Goal: Task Accomplishment & Management: Complete application form

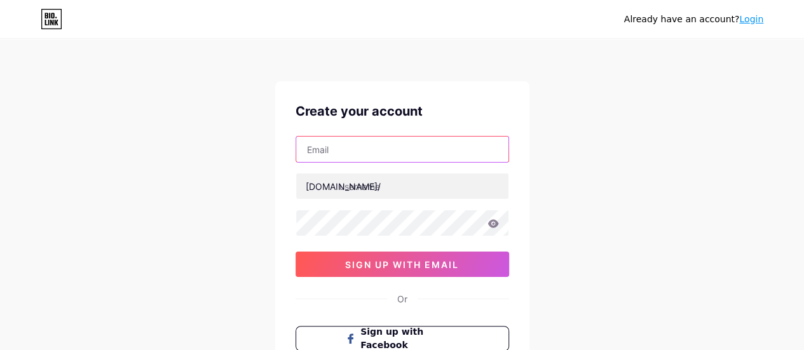
drag, startPoint x: 382, startPoint y: 144, endPoint x: 400, endPoint y: 152, distance: 19.4
click at [382, 144] on input "text" at bounding box center [402, 149] width 212 height 25
type input "[EMAIL_ADDRESS][DOMAIN_NAME]"
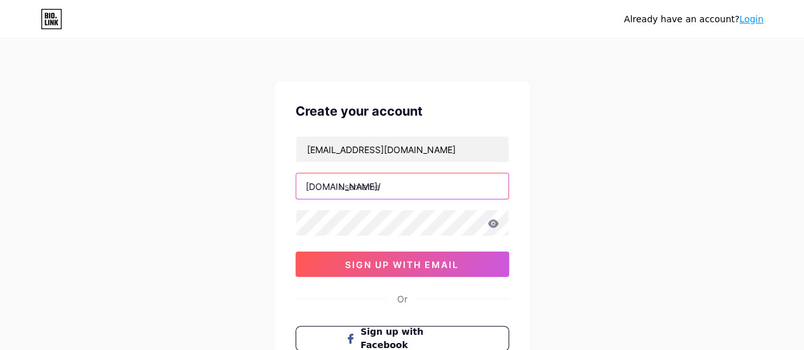
click at [388, 187] on input "text" at bounding box center [402, 185] width 212 height 25
type input "gulbhaharjutti"
click at [488, 224] on icon at bounding box center [492, 223] width 11 height 8
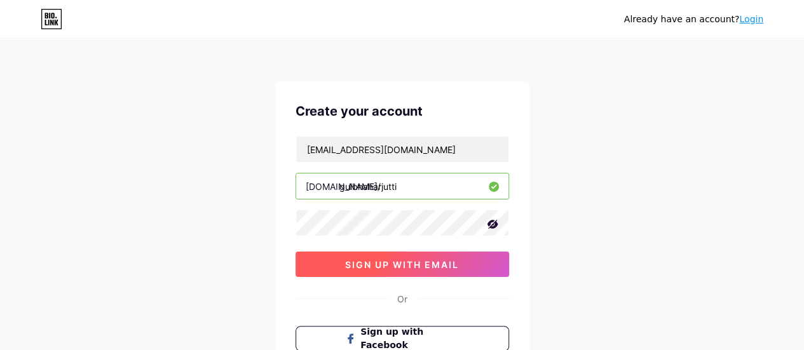
drag, startPoint x: 419, startPoint y: 257, endPoint x: 409, endPoint y: 252, distance: 10.8
click at [417, 259] on span "sign up with email" at bounding box center [402, 264] width 114 height 11
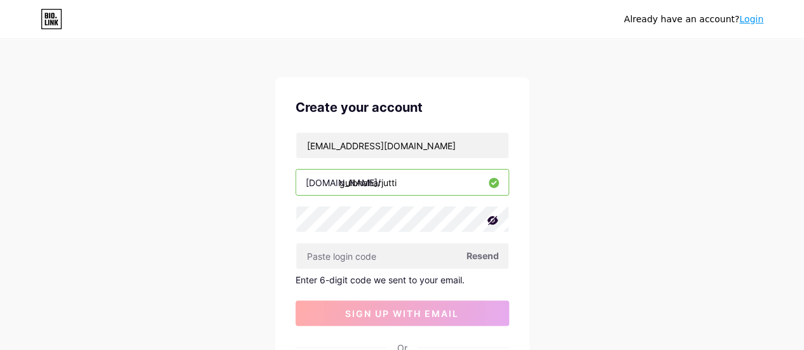
scroll to position [64, 0]
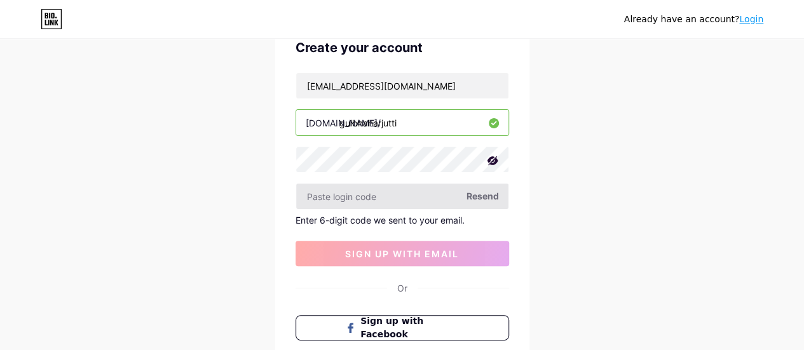
click at [394, 191] on input "text" at bounding box center [402, 196] width 212 height 25
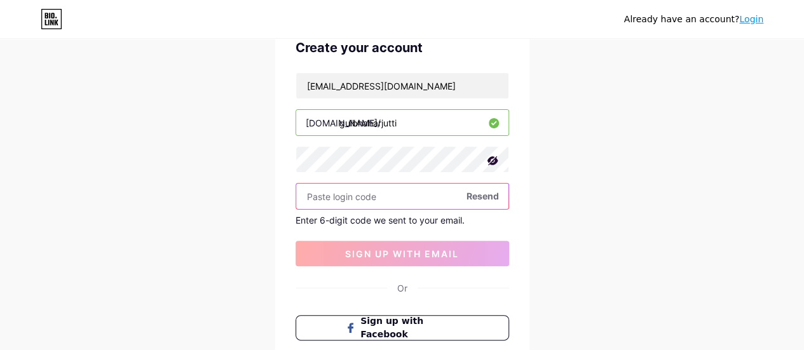
paste input "[URL][DOMAIN_NAME]"
type input "[URL][DOMAIN_NAME]"
paste input "344745"
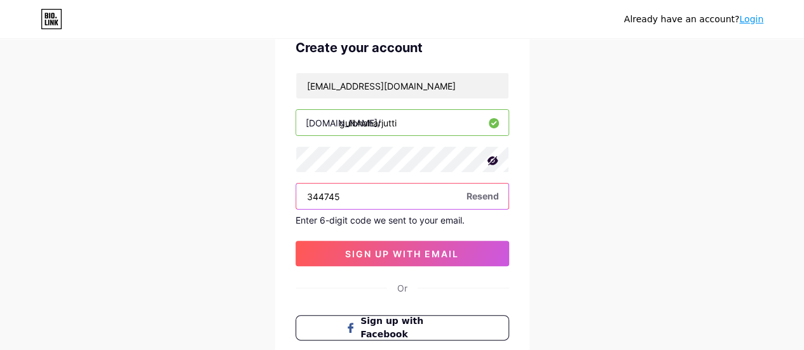
type input "344745"
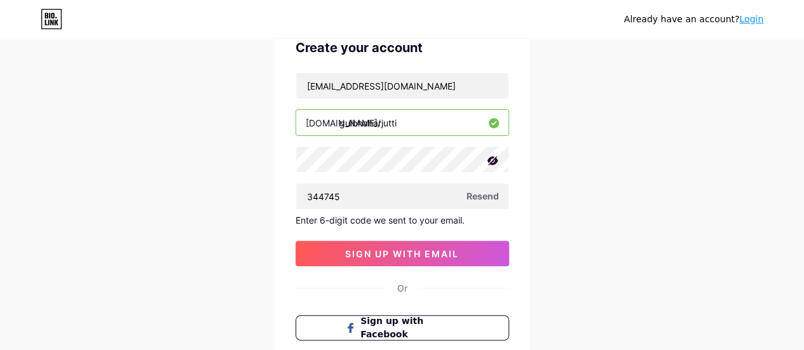
click at [415, 238] on div "[EMAIL_ADDRESS][DOMAIN_NAME] [DOMAIN_NAME]/ gulbhaharjutti 344745 Resend Enter …" at bounding box center [401, 169] width 213 height 194
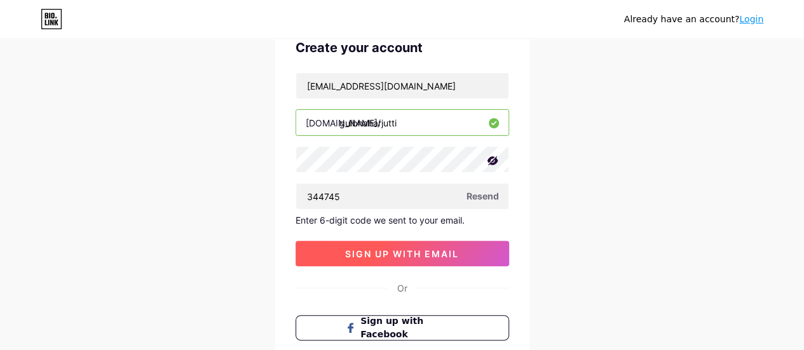
click at [403, 246] on button "sign up with email" at bounding box center [401, 253] width 213 height 25
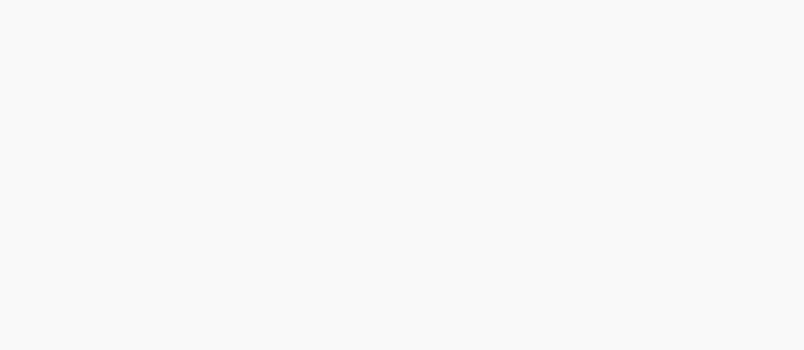
scroll to position [0, 0]
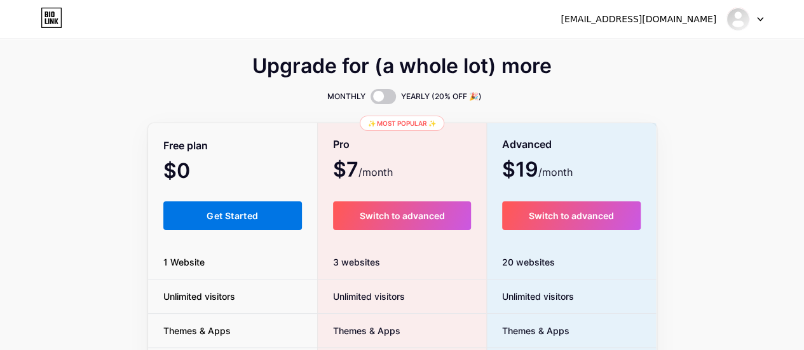
click at [208, 225] on button "Get Started" at bounding box center [232, 215] width 139 height 29
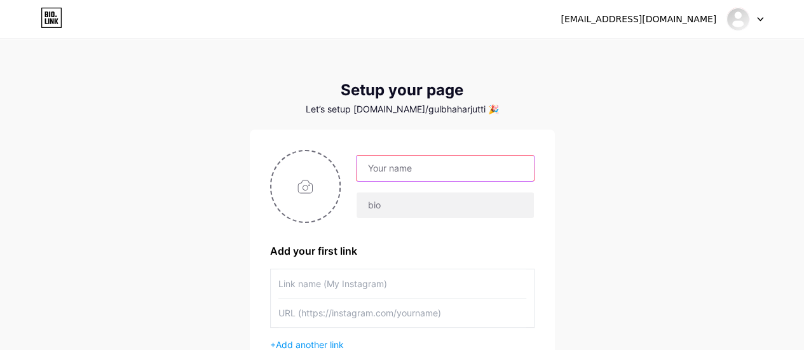
click at [428, 156] on input "text" at bounding box center [444, 168] width 177 height 25
click at [474, 166] on input "[EMAIL_ADDRESS][DOMAIN_NAME]" at bounding box center [444, 168] width 177 height 25
click at [434, 167] on input "[EMAIL_ADDRESS][DOMAIN_NAME]" at bounding box center [444, 168] width 177 height 25
click at [428, 169] on input "[EMAIL_ADDRESS][DOMAIN_NAME]" at bounding box center [444, 168] width 177 height 25
drag, startPoint x: 470, startPoint y: 167, endPoint x: 504, endPoint y: 167, distance: 34.3
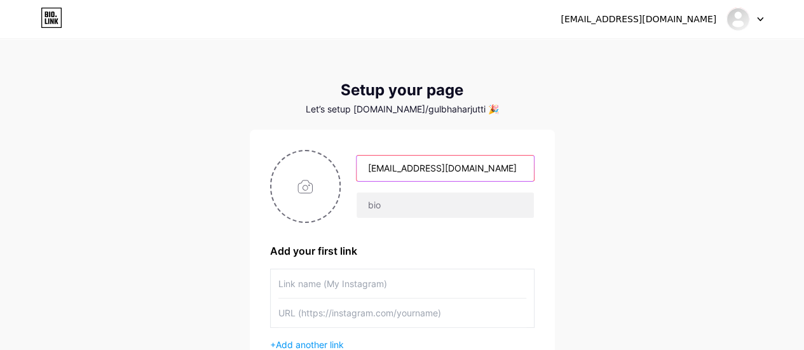
click at [504, 167] on input "[EMAIL_ADDRESS][DOMAIN_NAME]" at bounding box center [444, 168] width 177 height 25
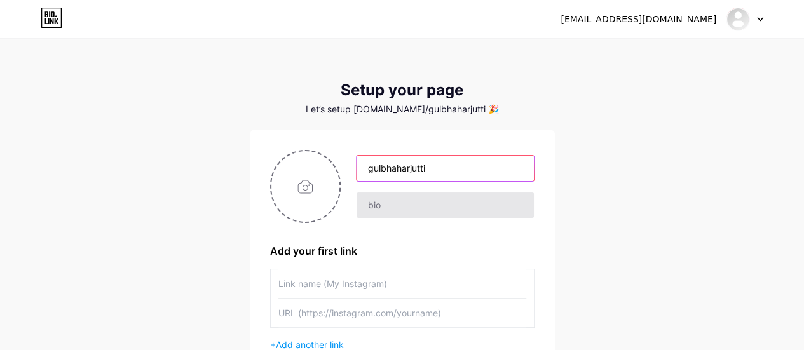
type input "gulbhaharjutti"
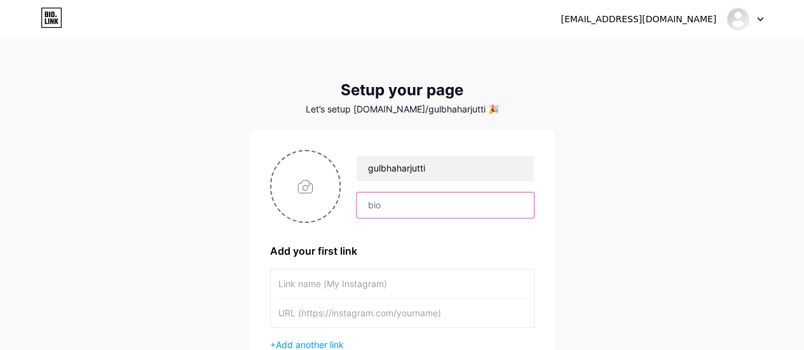
click at [396, 209] on input "text" at bounding box center [444, 204] width 177 height 25
paste input "The handmade footwear made by [PERSON_NAME] has wide versatility and is ideal f…"
type input "The handmade footwear made by [PERSON_NAME] has wide versatility and is ideal f…"
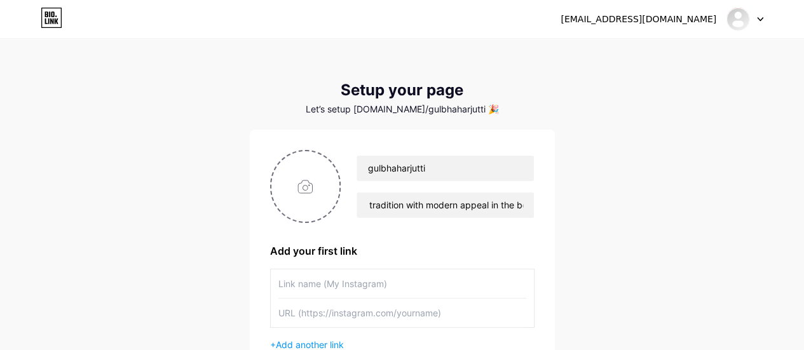
scroll to position [0, 0]
click at [309, 139] on div "gulbhaharjutti The handmade footwear made by [PERSON_NAME] has wide versatility…" at bounding box center [402, 271] width 305 height 283
click at [310, 175] on input "file" at bounding box center [305, 186] width 69 height 71
type input "C:\fakepath\image-_1_.jpeg"
click at [353, 286] on input "text" at bounding box center [402, 283] width 248 height 29
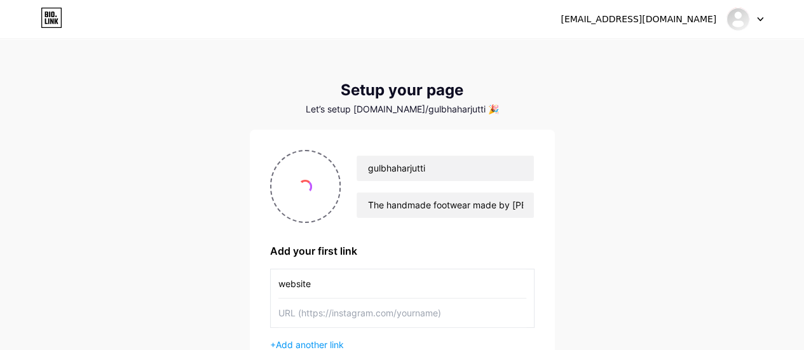
type input "website"
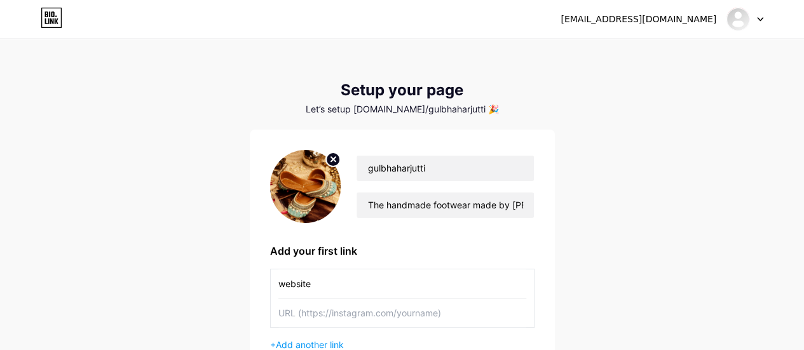
click at [352, 308] on input "text" at bounding box center [402, 313] width 248 height 29
paste input "[URL][DOMAIN_NAME]"
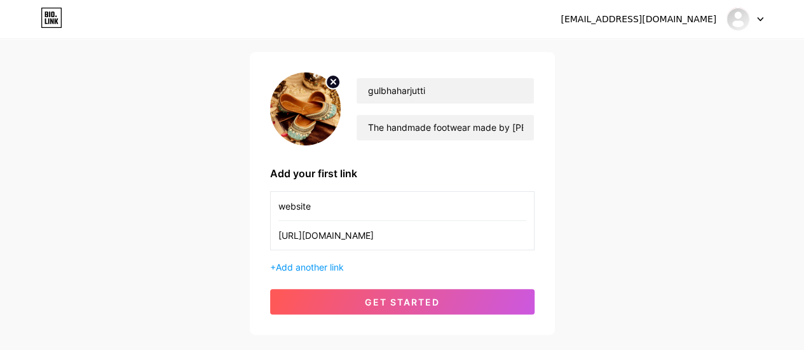
scroll to position [152, 0]
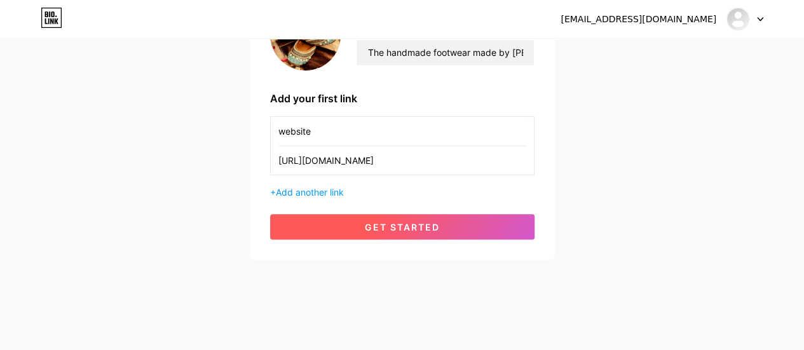
type input "[URL][DOMAIN_NAME]"
click at [376, 229] on span "get started" at bounding box center [402, 227] width 75 height 11
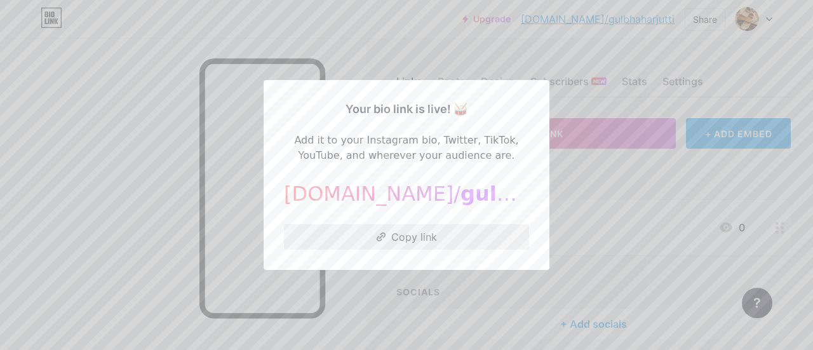
click at [424, 241] on button "Copy link" at bounding box center [406, 236] width 245 height 25
